Goal: Check status: Check status

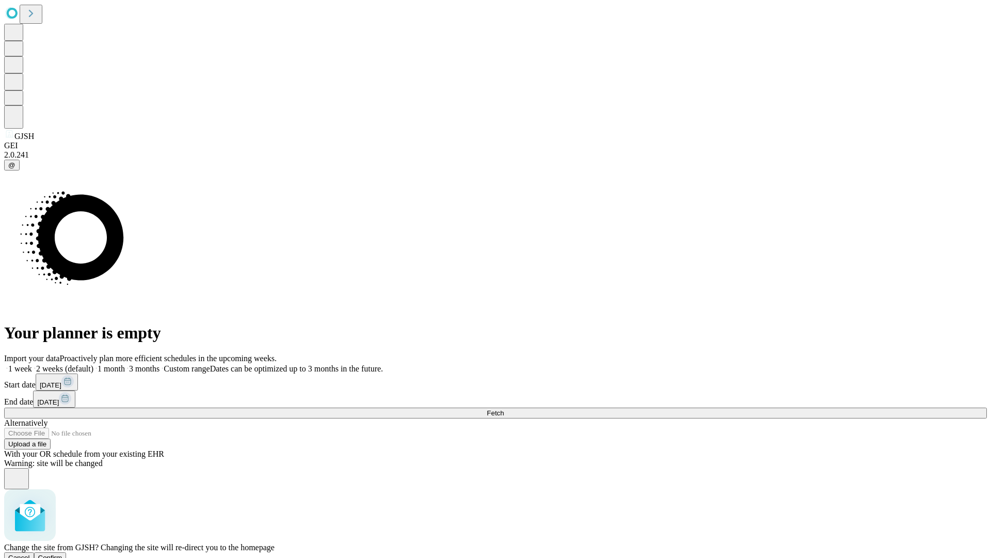
click at [62, 554] on span "Confirm" at bounding box center [50, 558] width 24 height 8
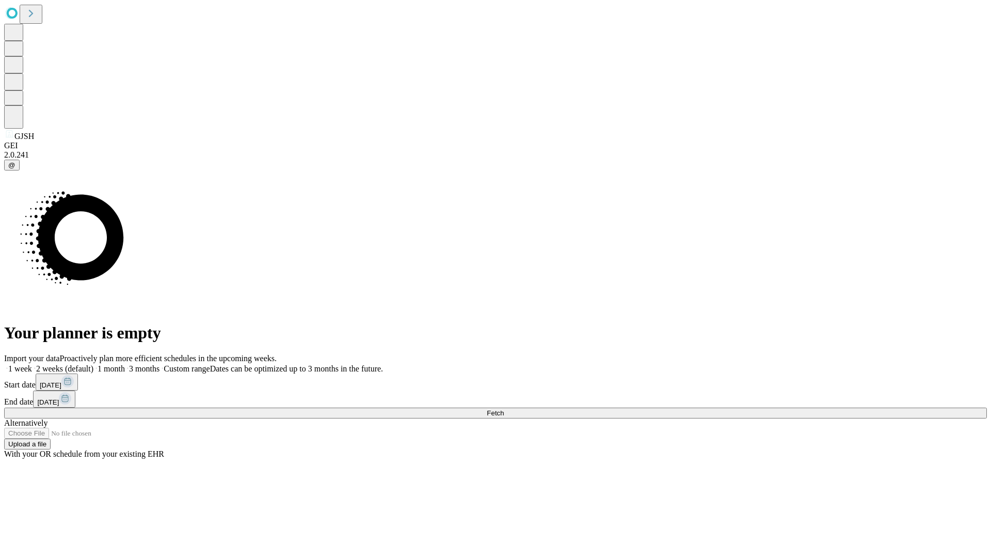
click at [125, 364] on label "1 month" at bounding box center [108, 368] width 31 height 9
click at [504, 409] on span "Fetch" at bounding box center [495, 413] width 17 height 8
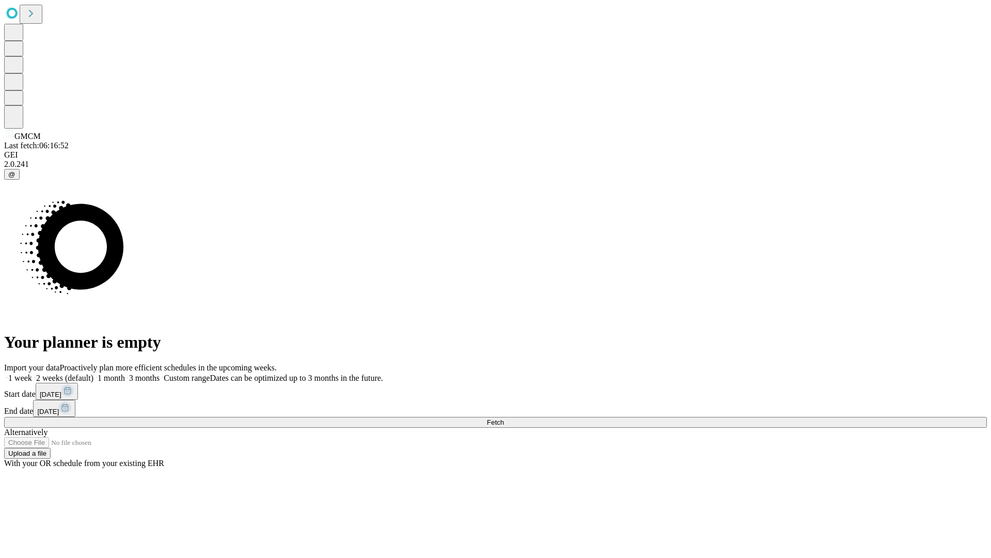
click at [125, 373] on label "1 month" at bounding box center [108, 377] width 31 height 9
click at [504, 418] on span "Fetch" at bounding box center [495, 422] width 17 height 8
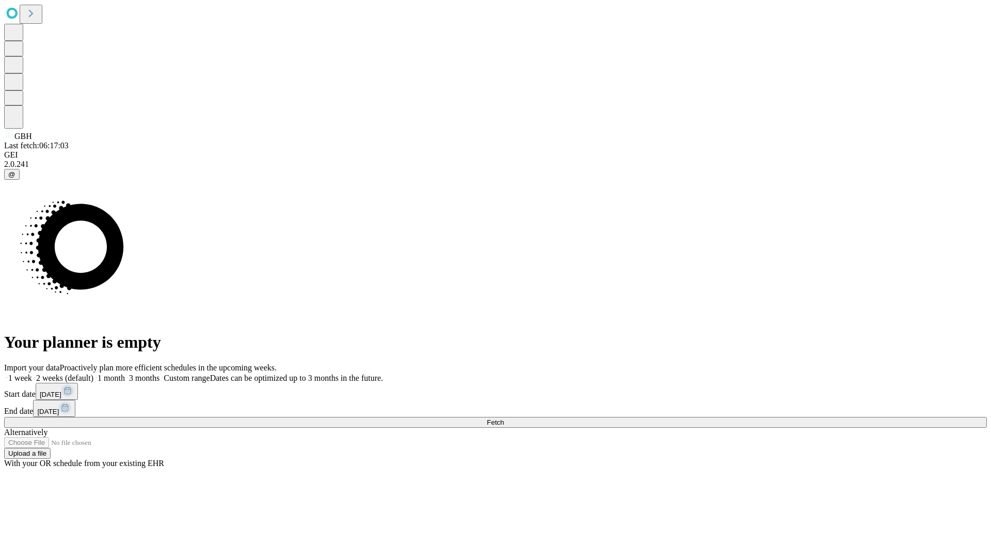
click at [125, 373] on label "1 month" at bounding box center [108, 377] width 31 height 9
click at [504, 418] on span "Fetch" at bounding box center [495, 422] width 17 height 8
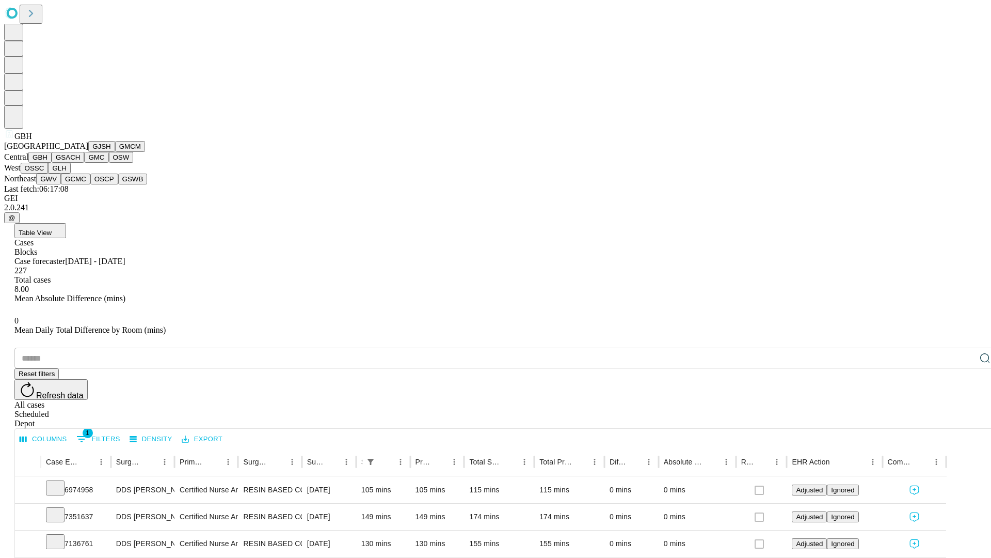
click at [80, 163] on button "GSACH" at bounding box center [68, 157] width 33 height 11
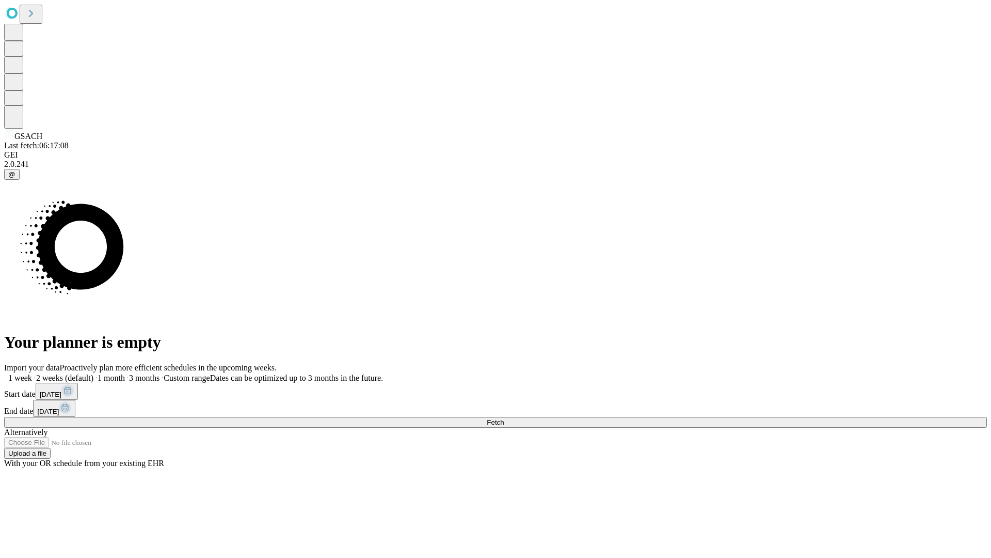
click at [125, 373] on label "1 month" at bounding box center [108, 377] width 31 height 9
click at [504, 418] on span "Fetch" at bounding box center [495, 422] width 17 height 8
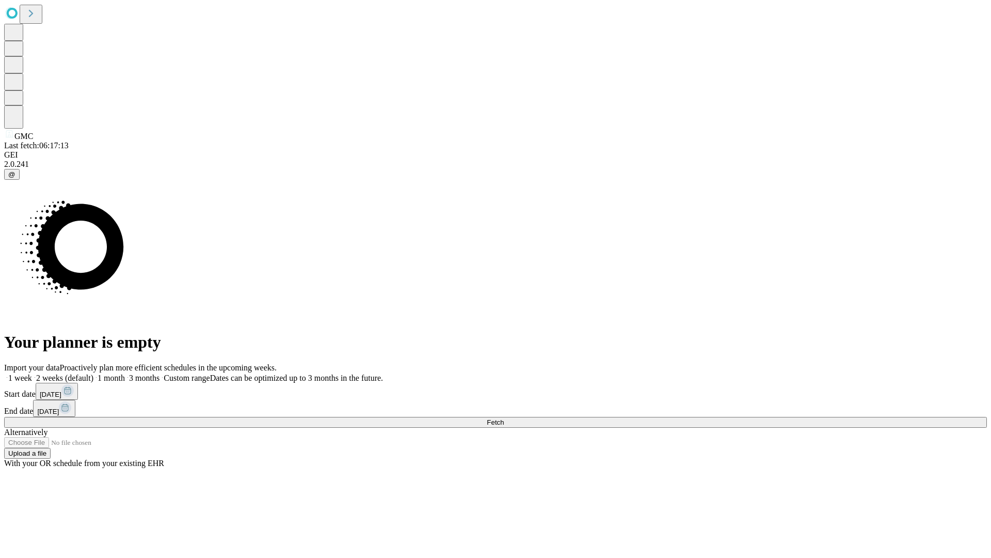
click at [125, 373] on label "1 month" at bounding box center [108, 377] width 31 height 9
click at [504, 418] on span "Fetch" at bounding box center [495, 422] width 17 height 8
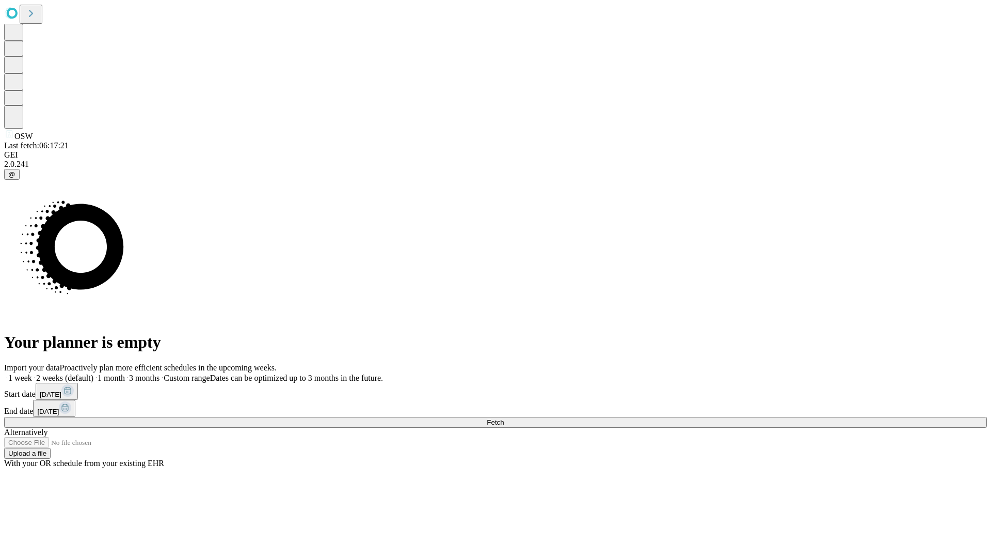
click at [125, 373] on label "1 month" at bounding box center [108, 377] width 31 height 9
click at [504, 418] on span "Fetch" at bounding box center [495, 422] width 17 height 8
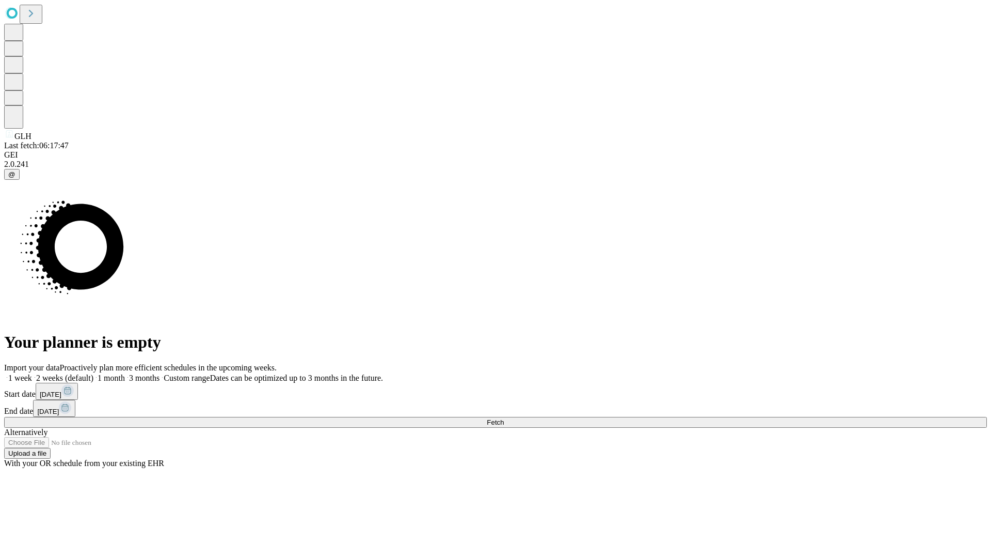
click at [125, 373] on label "1 month" at bounding box center [108, 377] width 31 height 9
click at [504, 418] on span "Fetch" at bounding box center [495, 422] width 17 height 8
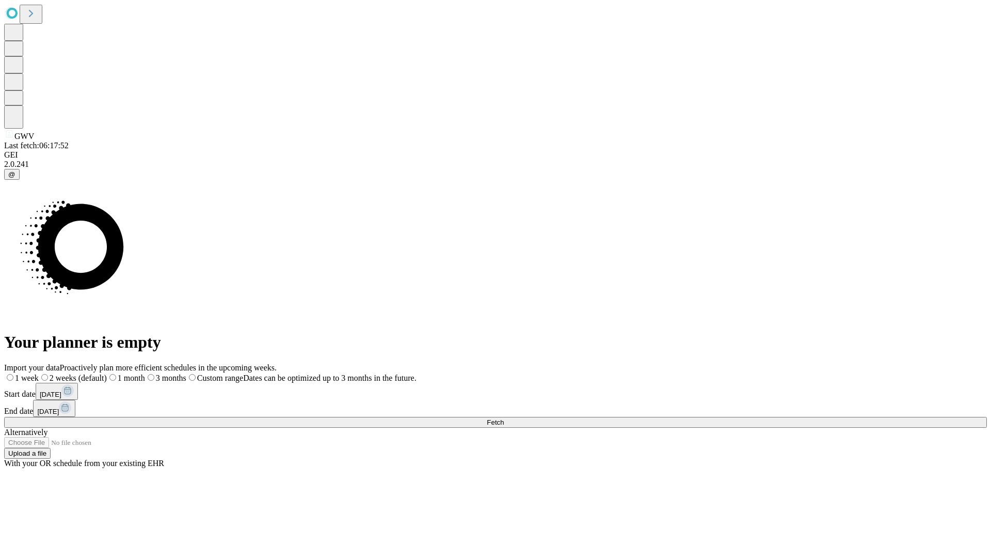
click at [145, 373] on label "1 month" at bounding box center [126, 377] width 38 height 9
click at [504, 418] on span "Fetch" at bounding box center [495, 422] width 17 height 8
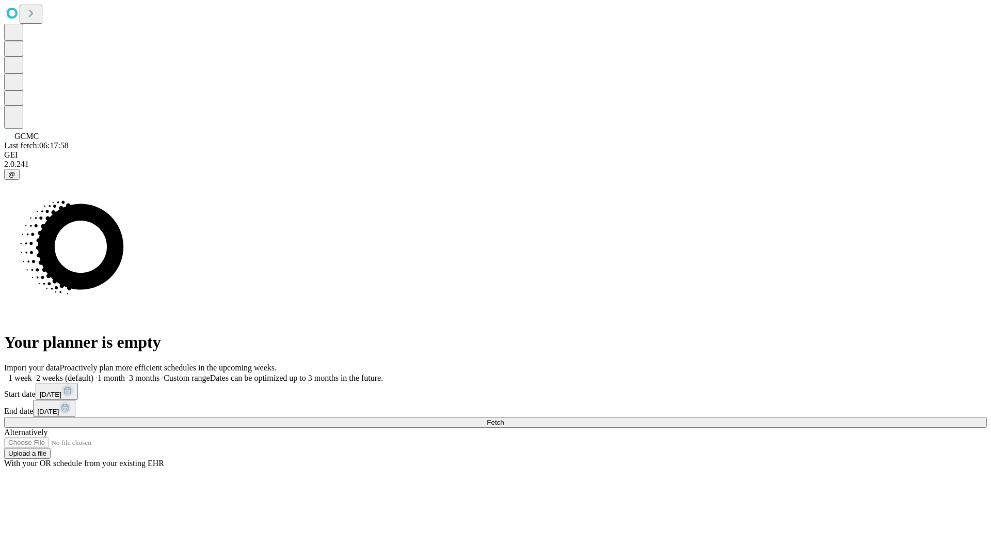
click at [125, 373] on label "1 month" at bounding box center [108, 377] width 31 height 9
click at [504, 418] on span "Fetch" at bounding box center [495, 422] width 17 height 8
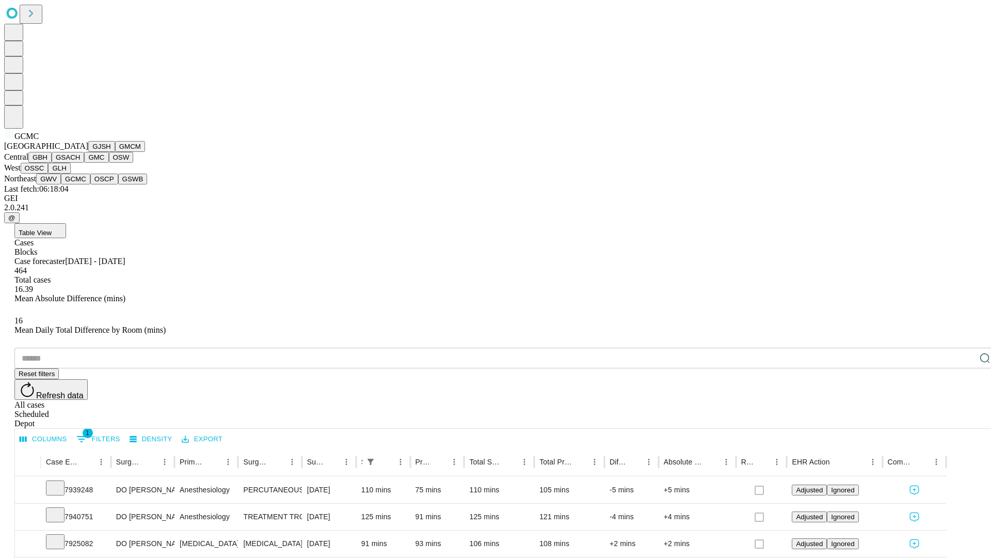
click at [90, 184] on button "OSCP" at bounding box center [104, 179] width 28 height 11
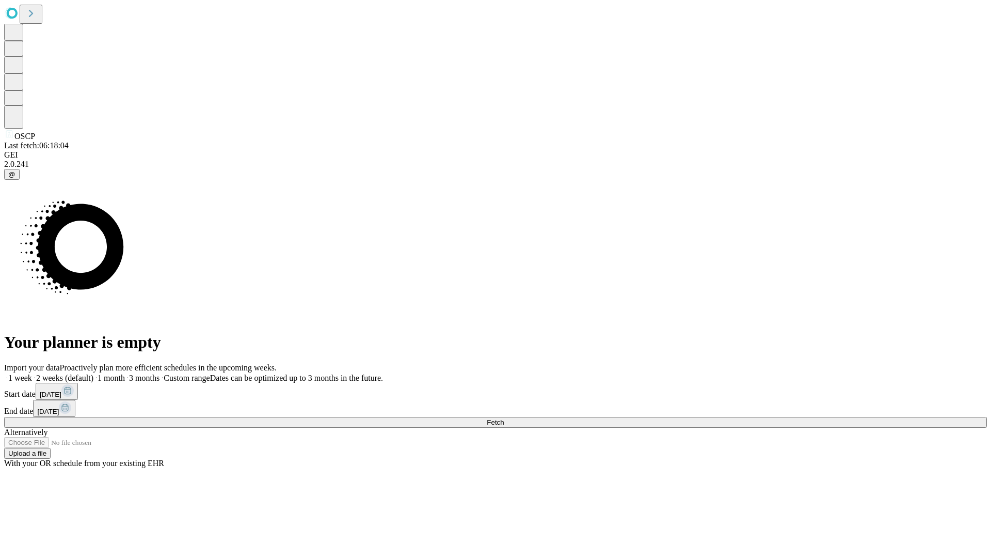
click at [125, 373] on label "1 month" at bounding box center [108, 377] width 31 height 9
click at [504, 418] on span "Fetch" at bounding box center [495, 422] width 17 height 8
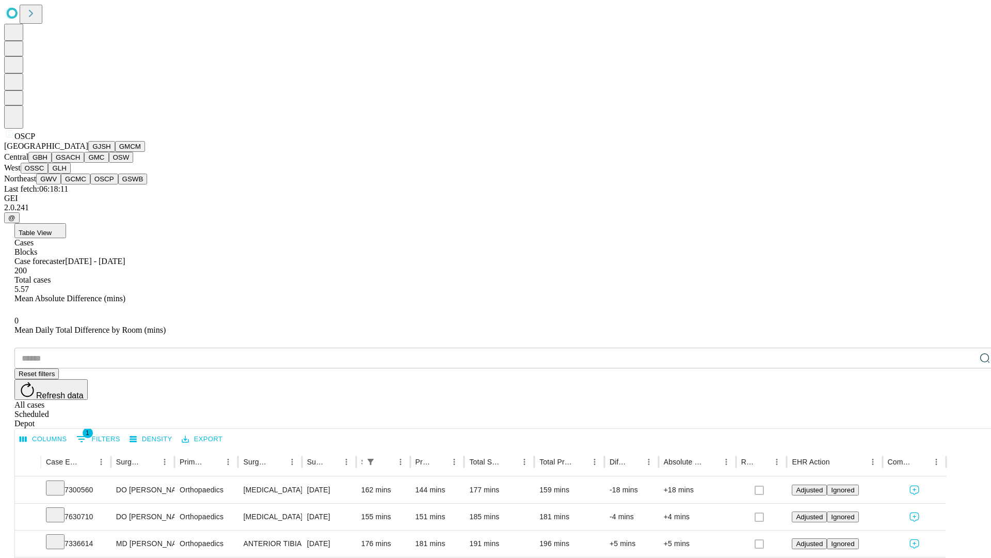
click at [118, 184] on button "GSWB" at bounding box center [132, 179] width 29 height 11
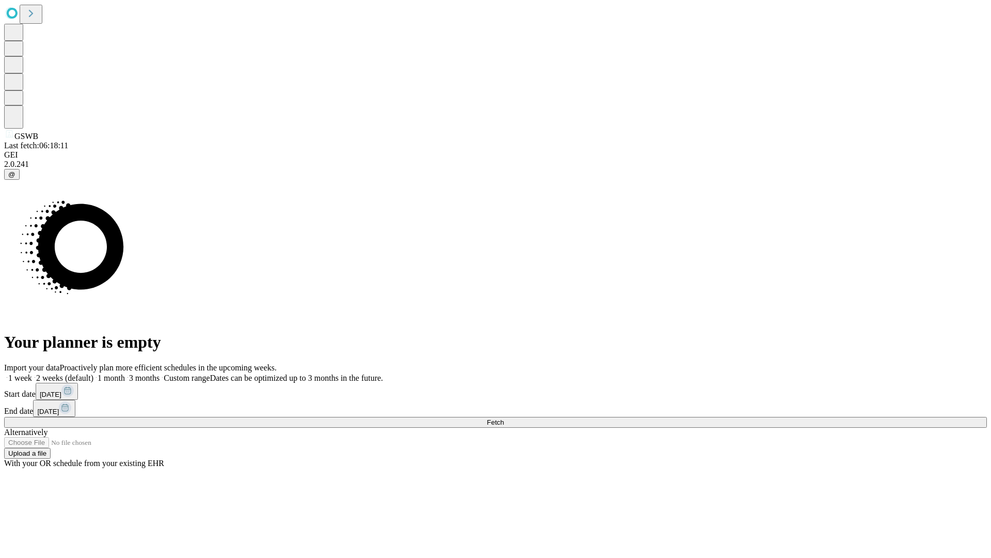
click at [504, 418] on span "Fetch" at bounding box center [495, 422] width 17 height 8
